Goal: Information Seeking & Learning: Learn about a topic

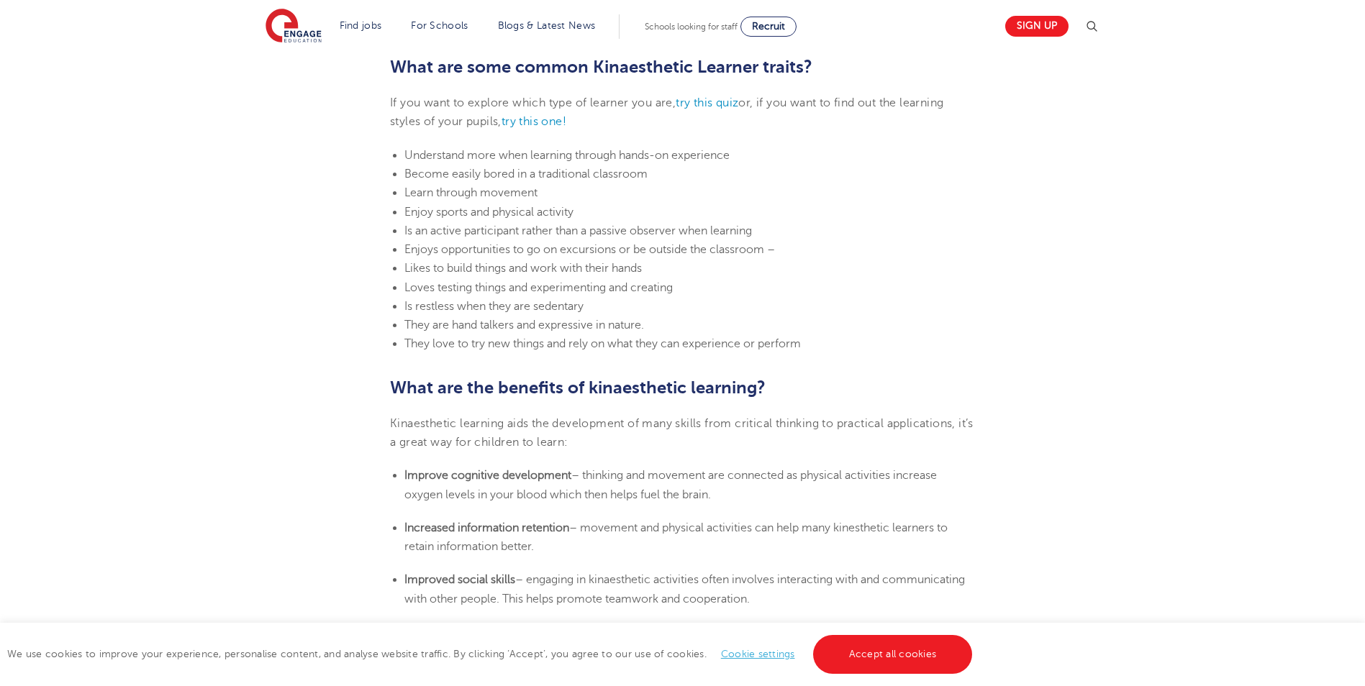
scroll to position [791, 0]
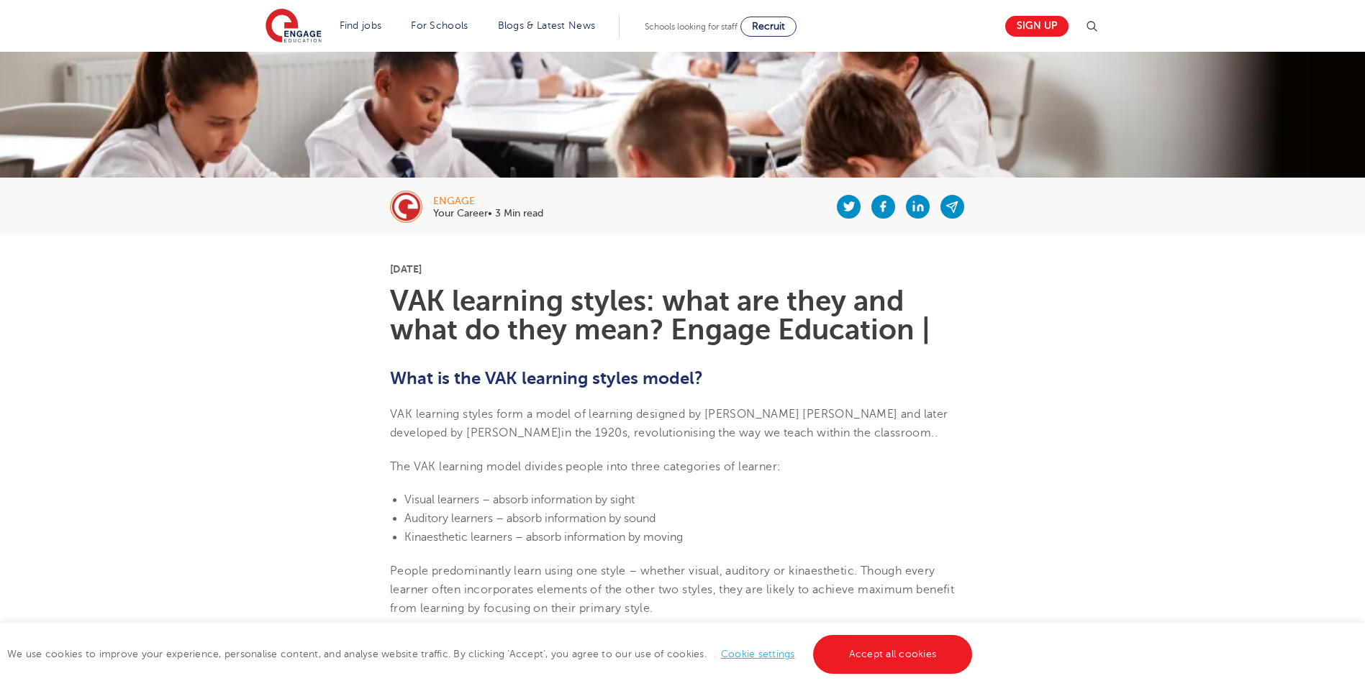
scroll to position [155, 0]
